Goal: Navigation & Orientation: Find specific page/section

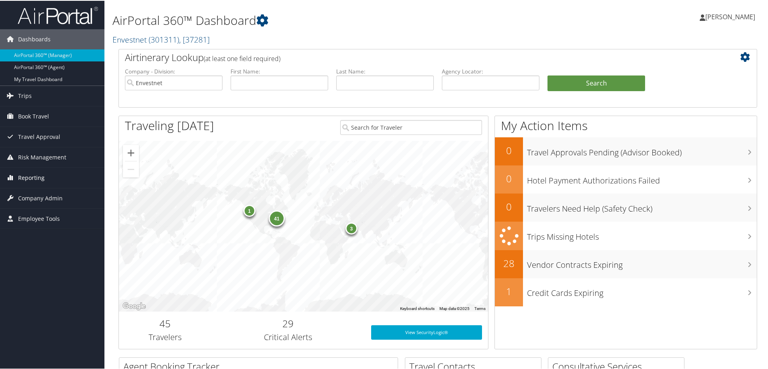
click at [27, 176] on span "Reporting" at bounding box center [31, 177] width 27 height 20
click at [33, 189] on link "Unused Tickets" at bounding box center [52, 193] width 104 height 12
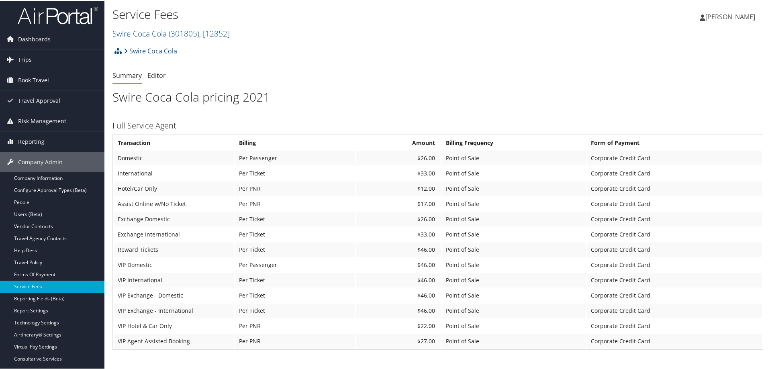
click at [573, 43] on div "Swire Coca Cola Account Structure Swire Coca Cola (301805) OFFBOARDING Create C…" at bounding box center [438, 53] width 651 height 22
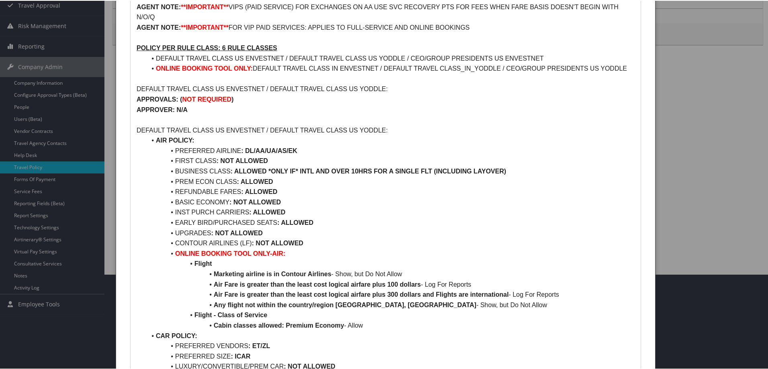
scroll to position [80, 0]
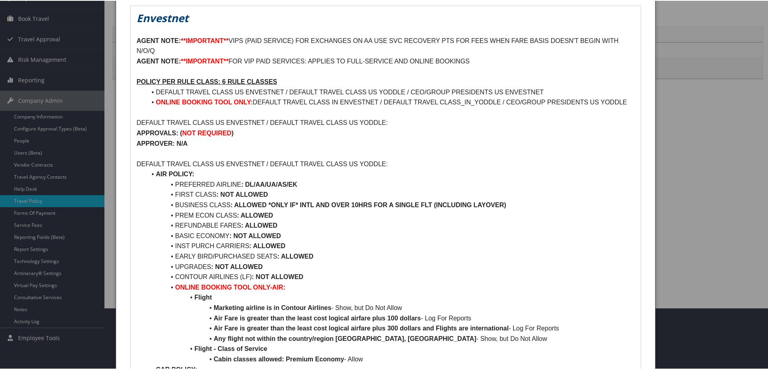
scroll to position [80, 0]
